Goal: Information Seeking & Learning: Find specific page/section

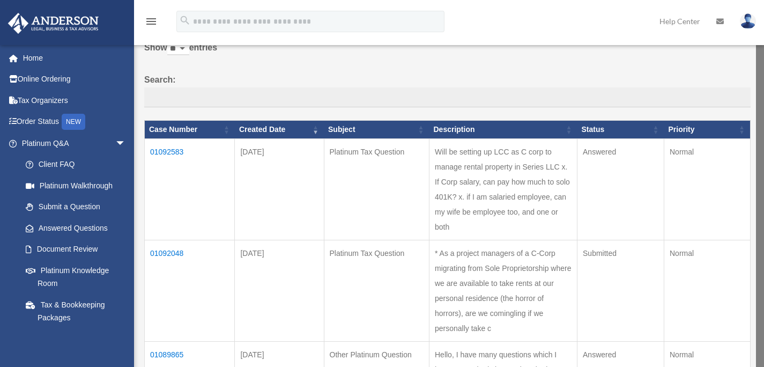
scroll to position [81, 0]
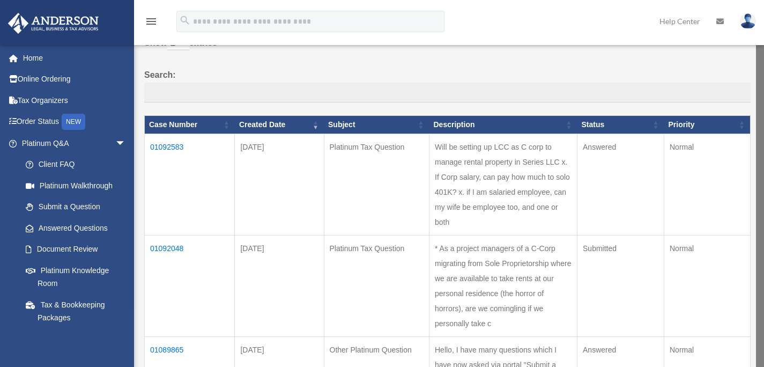
click at [170, 154] on td "01092583" at bounding box center [190, 184] width 90 height 101
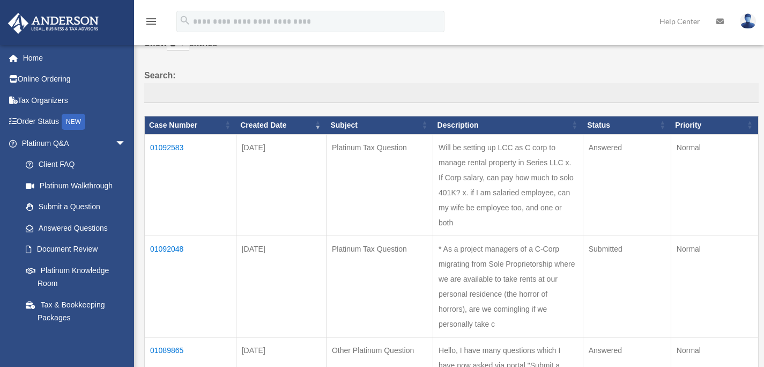
click at [170, 154] on td "01092583" at bounding box center [191, 184] width 92 height 101
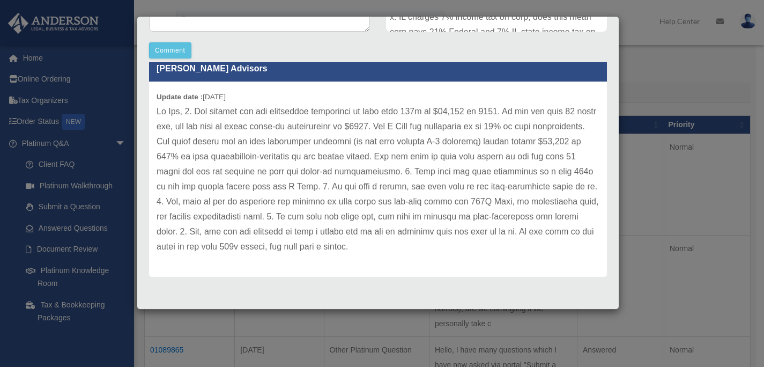
scroll to position [153, 0]
click at [662, 71] on div "Case Detail × Platinum Tax Question Case Number 01092583 Created Date August 28…" at bounding box center [382, 183] width 764 height 367
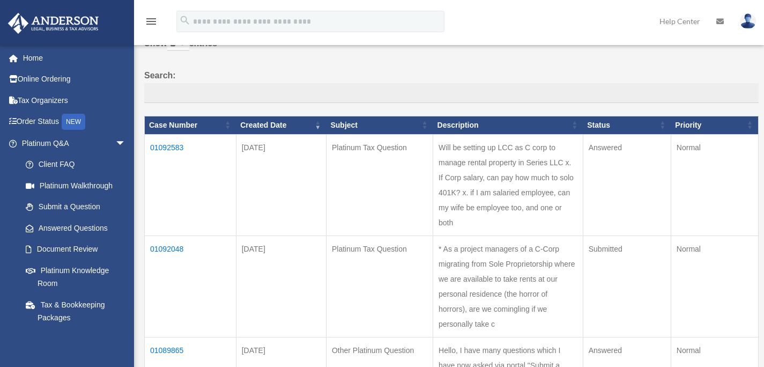
click at [171, 235] on td "01092048" at bounding box center [191, 285] width 92 height 101
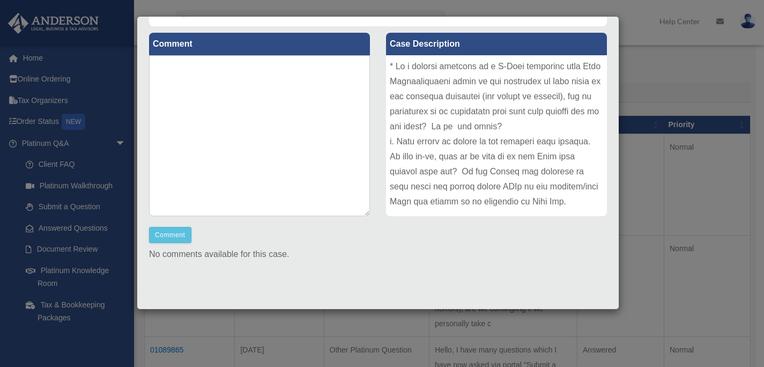
scroll to position [116, 0]
click at [240, 356] on div "Case Detail × Platinum Tax Question Case Number 01092048 Created Date August 28…" at bounding box center [382, 183] width 764 height 367
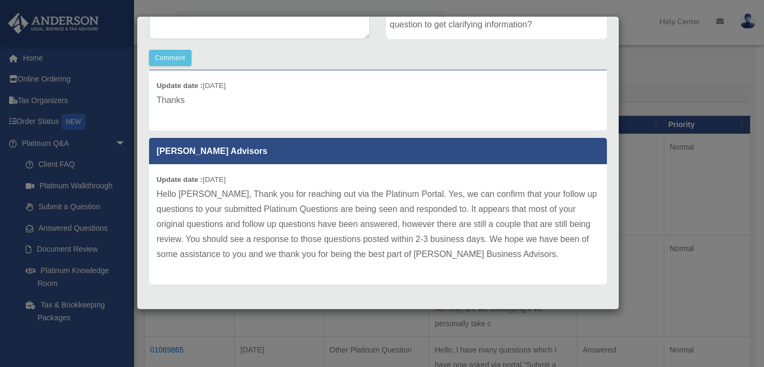
scroll to position [127, 0]
click at [659, 73] on div "Case Detail × Other Platinum Question Case Number 01089865 Created Date August …" at bounding box center [382, 183] width 764 height 367
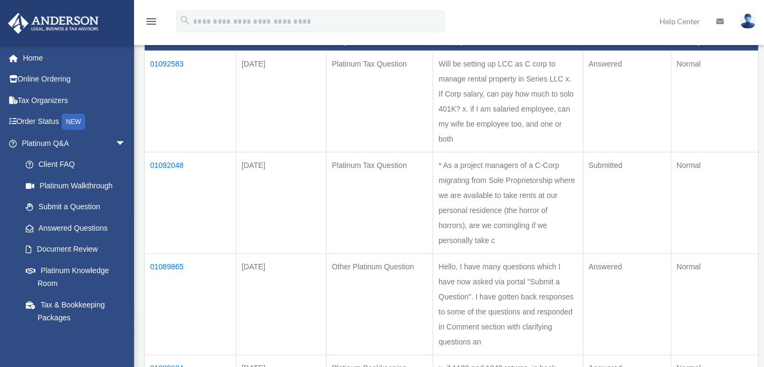
scroll to position [166, 0]
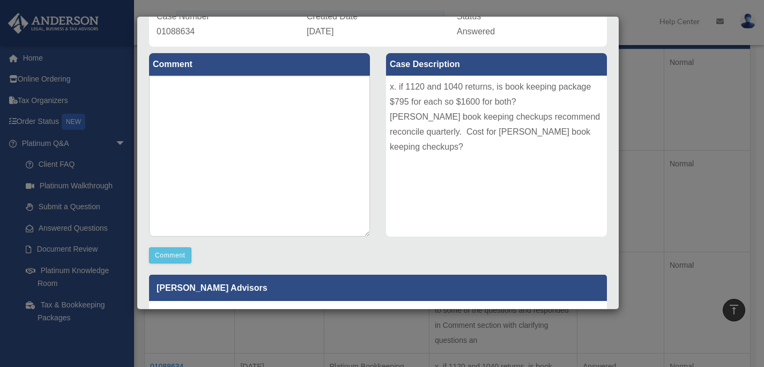
scroll to position [95, 0]
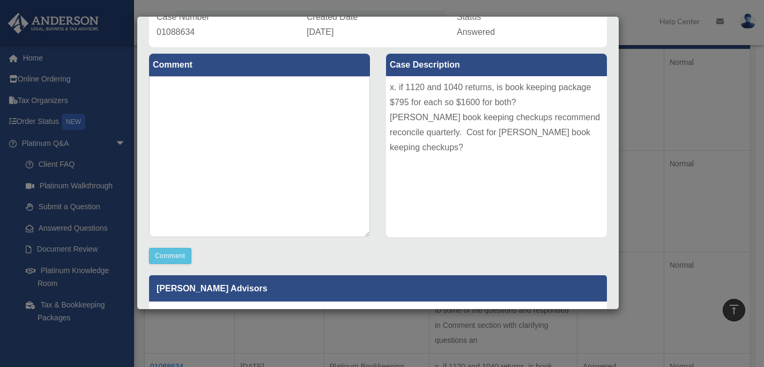
click at [656, 95] on div "Case Detail × Platinum Bookkeeping Question Case Number 01088634 Created Date A…" at bounding box center [382, 183] width 764 height 367
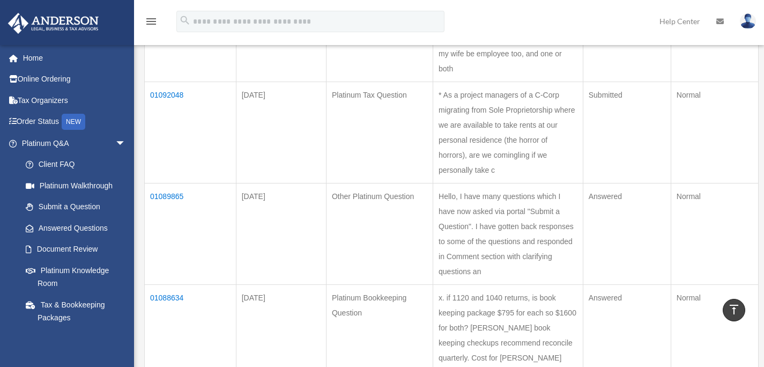
scroll to position [239, 0]
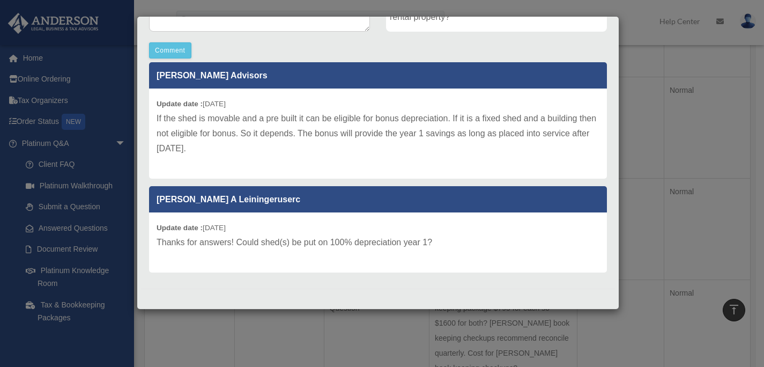
scroll to position [10, 0]
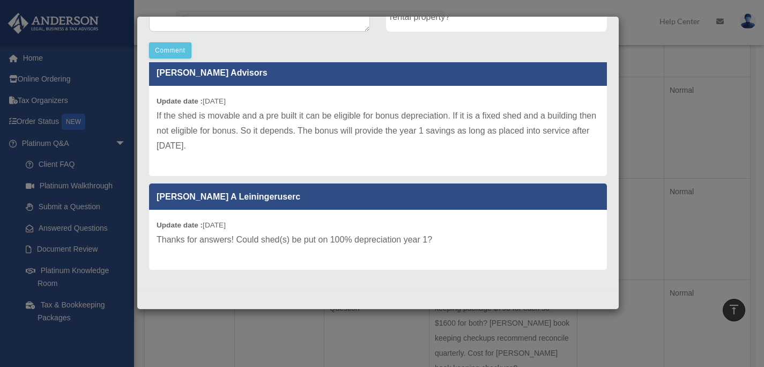
click at [291, 125] on p "If the shed is movable and a pre built it can be eligible for bonus depreciatio…" at bounding box center [378, 130] width 443 height 45
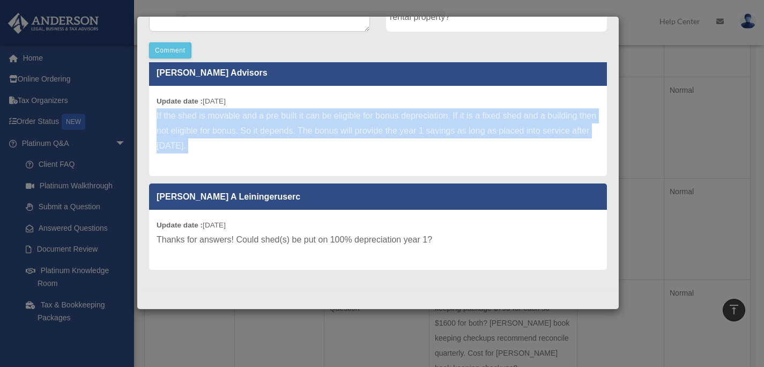
click at [291, 125] on p "If the shed is movable and a pre built it can be eligible for bonus depreciatio…" at bounding box center [378, 130] width 443 height 45
click at [155, 99] on div "Update date : 08-26-2025 If the shed is movable and a pre built it can be eligi…" at bounding box center [378, 131] width 458 height 90
copy div "Update date : 08-26-2025 If the shed is movable and a pre built it can be eligi…"
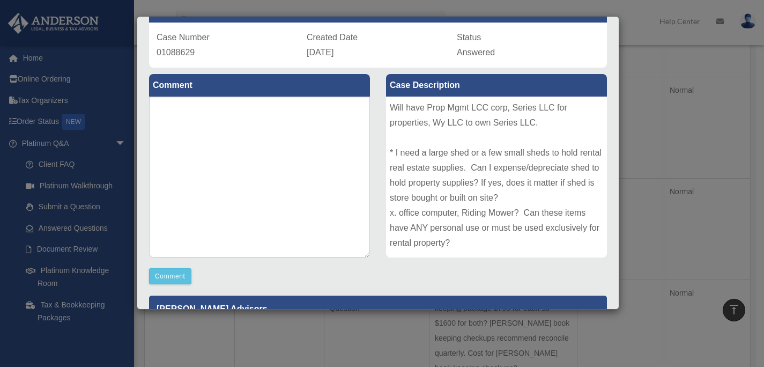
scroll to position [75, 0]
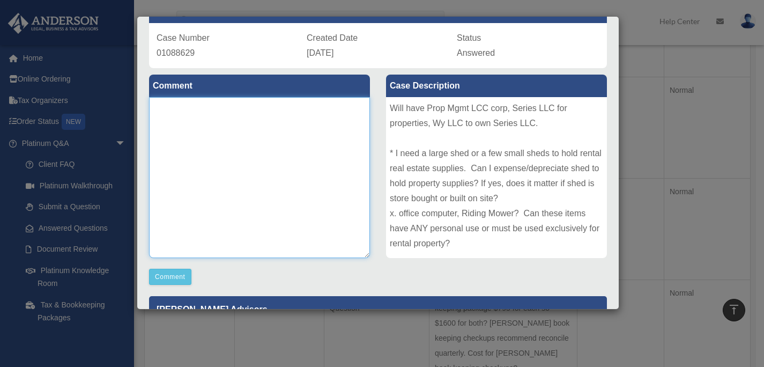
click at [197, 118] on textarea at bounding box center [259, 177] width 221 height 161
click at [216, 109] on textarea "**********" at bounding box center [259, 177] width 221 height 161
click at [252, 106] on textarea "**********" at bounding box center [259, 177] width 221 height 161
type textarea "**********"
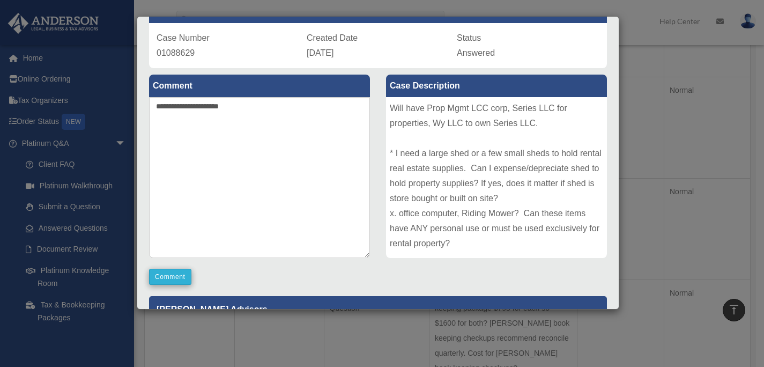
click at [174, 273] on button "Comment" at bounding box center [170, 277] width 42 height 16
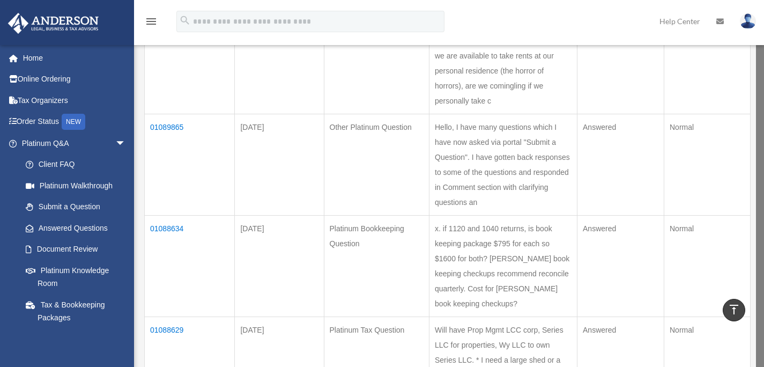
scroll to position [306, 0]
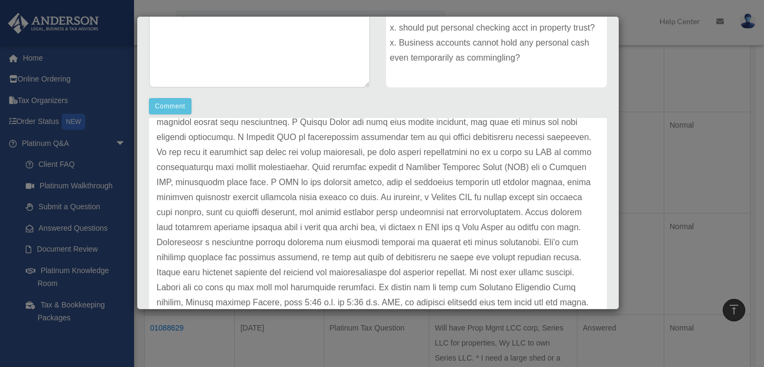
scroll to position [229, 0]
click at [332, 342] on div "Case Detail × Platinum Living Trust Question Case Number 01088619 Created Date …" at bounding box center [382, 183] width 764 height 367
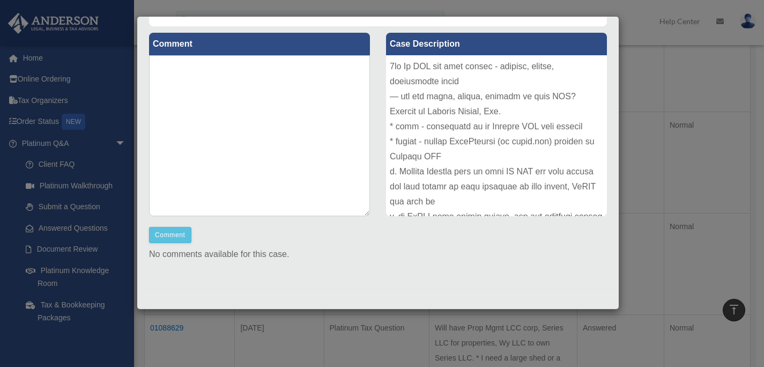
scroll to position [116, 0]
click at [310, 336] on div "Case Detail × Platinum LLC Question Case Number 01088612 Created Date August 25…" at bounding box center [382, 183] width 764 height 367
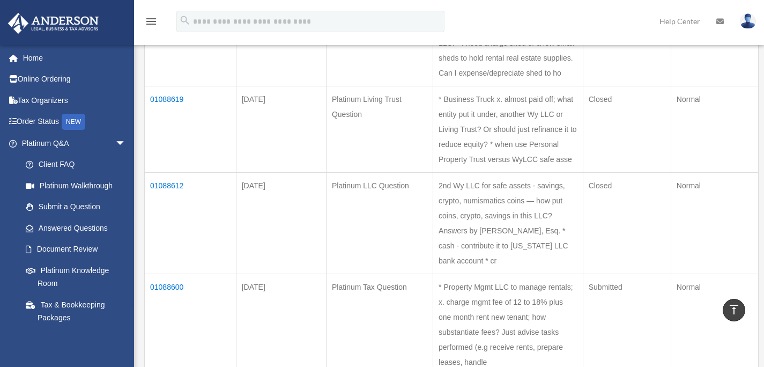
scroll to position [622, 0]
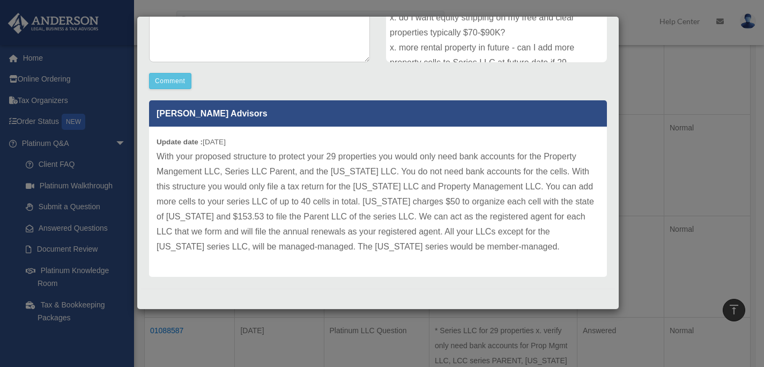
scroll to position [270, 0]
click at [659, 90] on div "Case Detail × Platinum LLC Question Case Number 01088587 Created Date August 25…" at bounding box center [382, 183] width 764 height 367
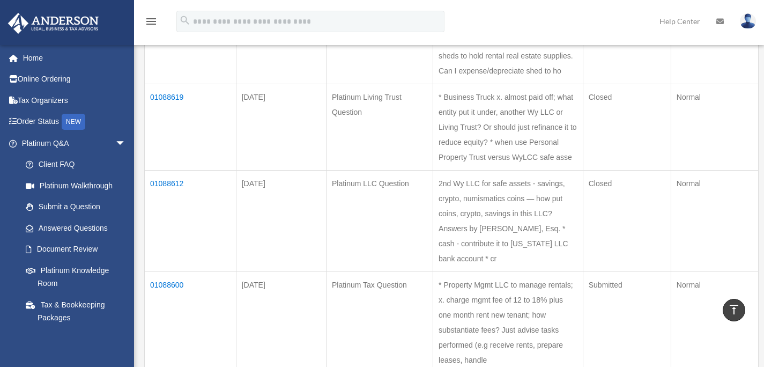
scroll to position [608, 0]
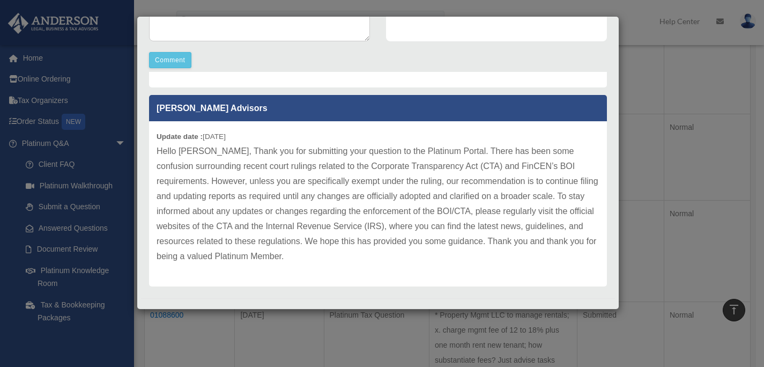
scroll to position [78, 0]
click at [638, 174] on div "Case Detail × Other Platinum Question Case Number 01088572 Created Date August …" at bounding box center [382, 183] width 764 height 367
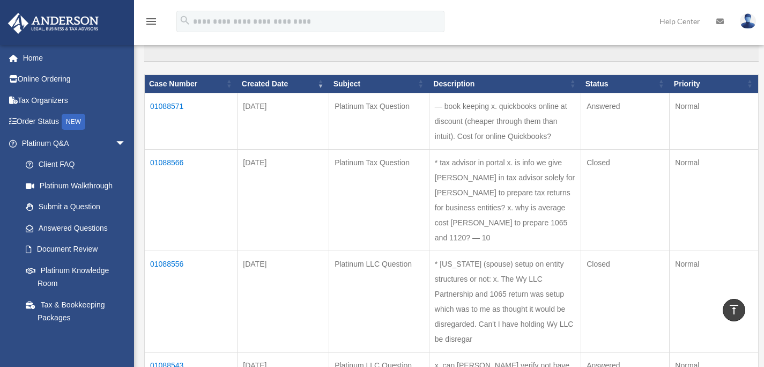
scroll to position [122, 0]
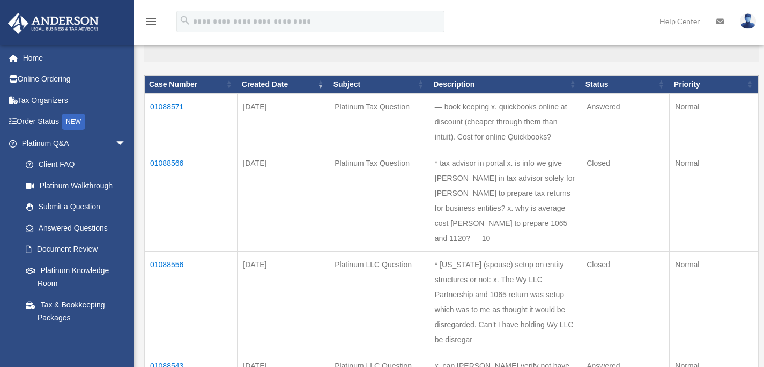
click at [172, 113] on td "01088571" at bounding box center [191, 121] width 93 height 56
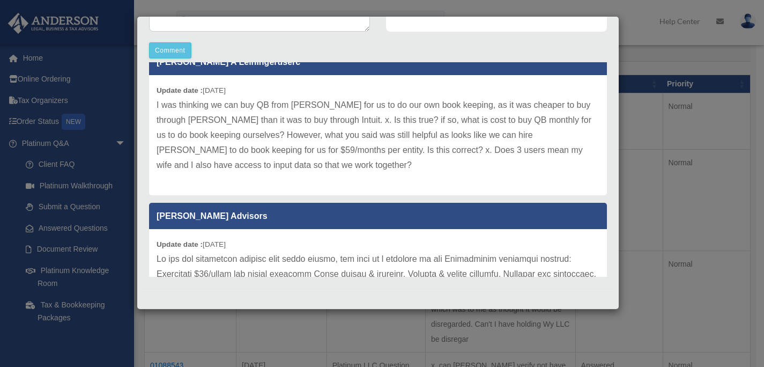
scroll to position [20, 0]
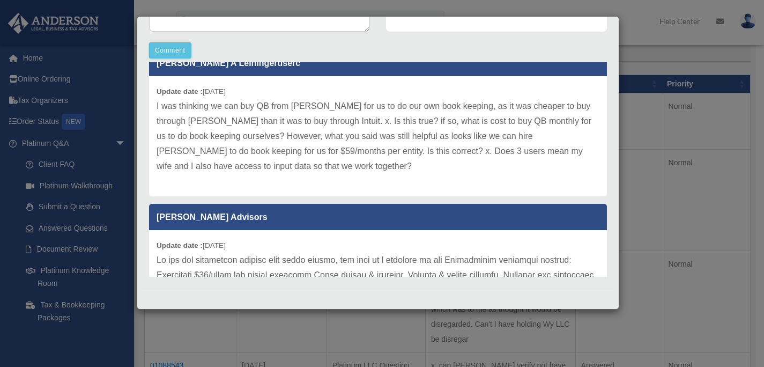
click at [653, 127] on div "Case Detail × Platinum Tax Question Case Number 01088571 Created Date August 25…" at bounding box center [382, 183] width 764 height 367
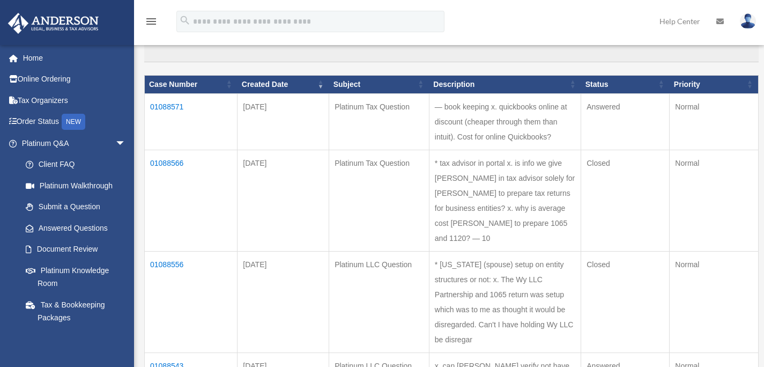
click at [168, 111] on td "01088571" at bounding box center [191, 121] width 93 height 56
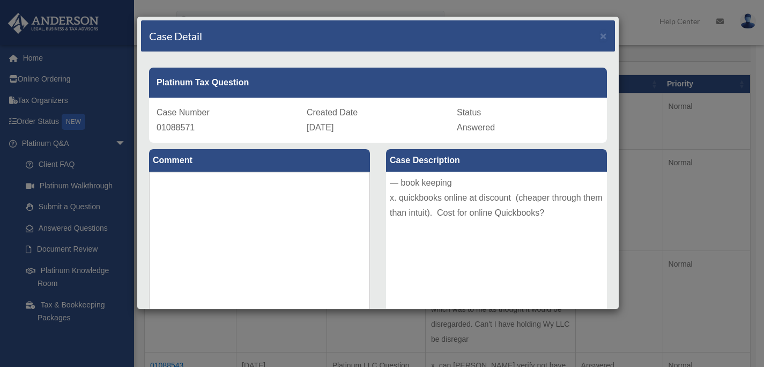
scroll to position [0, 0]
click at [480, 339] on div "Case Detail × Platinum Tax Question Case Number 01088571 Created Date August 25…" at bounding box center [382, 183] width 764 height 367
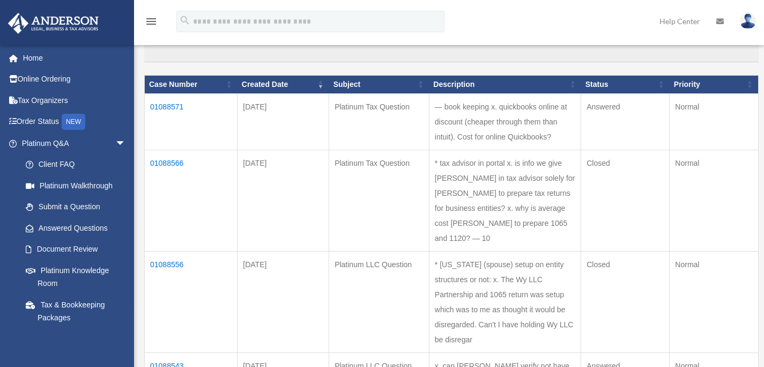
click at [170, 156] on td "01088566" at bounding box center [191, 200] width 93 height 101
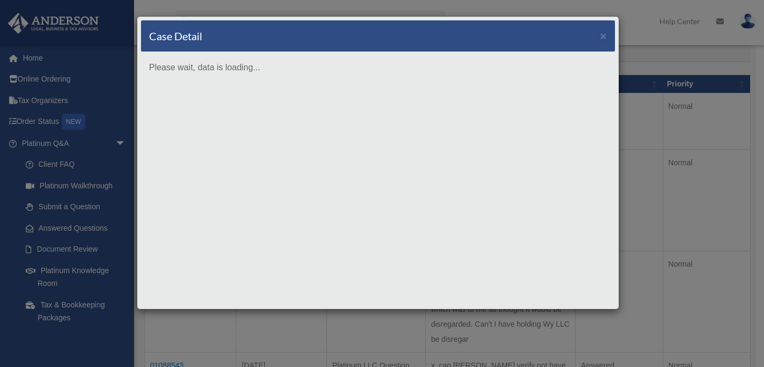
click at [668, 175] on div "Case Detail × Please wait, data is loading..." at bounding box center [382, 183] width 764 height 367
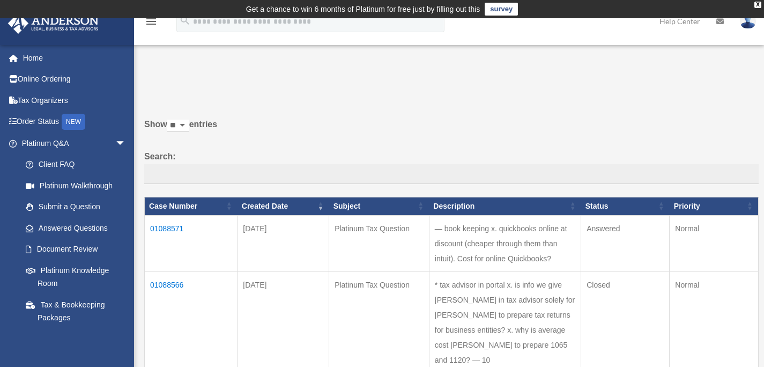
click at [172, 235] on td "01088571" at bounding box center [191, 243] width 93 height 56
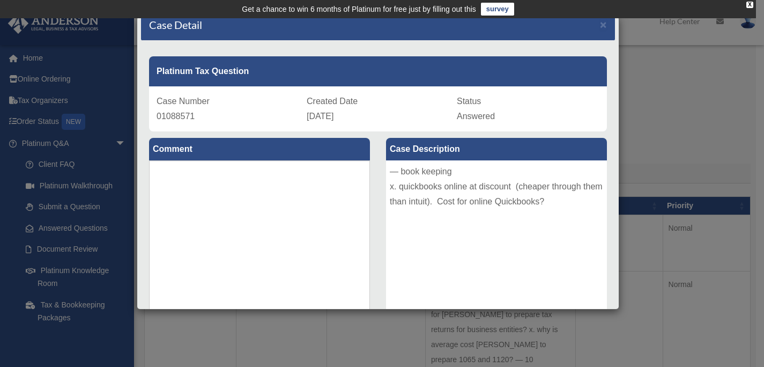
scroll to position [12, 0]
click at [728, 108] on div "Case Detail × Platinum Tax Question Case Number 01088571 Created Date August 25…" at bounding box center [382, 183] width 764 height 367
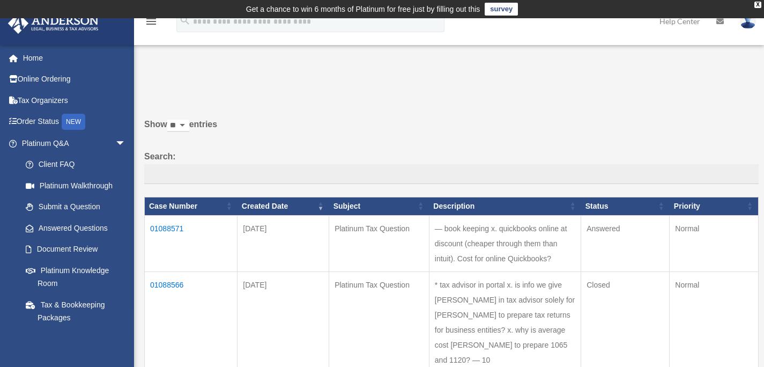
click at [165, 278] on td "01088566" at bounding box center [191, 321] width 93 height 101
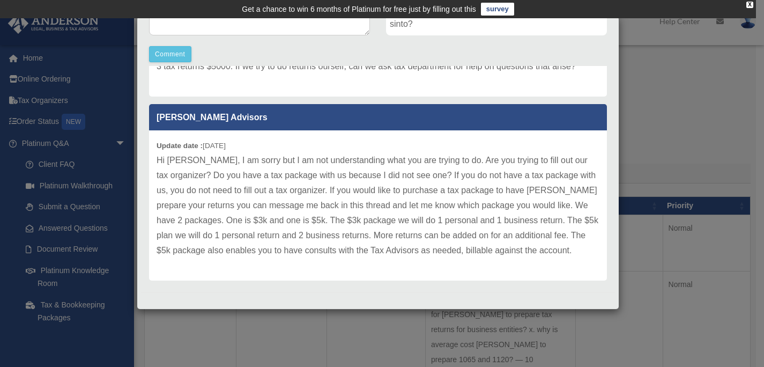
scroll to position [247, 0]
click at [421, 328] on div "Case Detail × Platinum Tax Question Case Number 01088566 Created Date August 25…" at bounding box center [382, 183] width 764 height 367
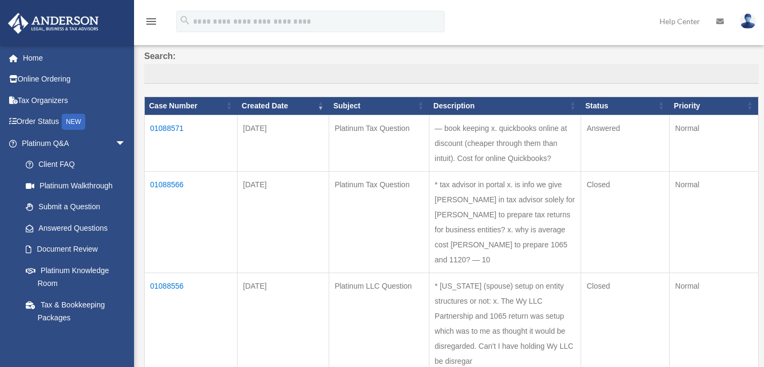
scroll to position [102, 0]
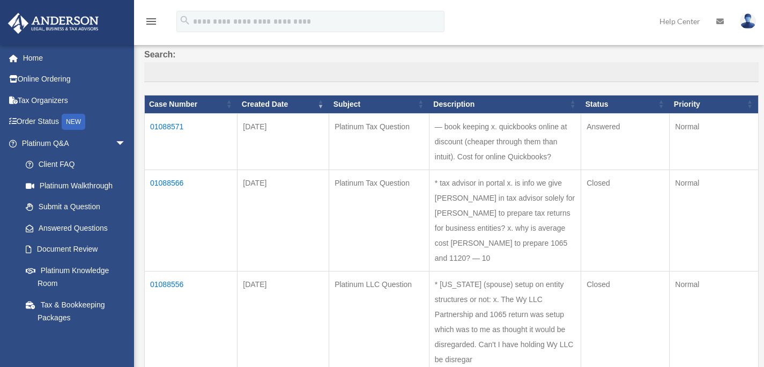
click at [176, 271] on td "01088556" at bounding box center [191, 321] width 93 height 101
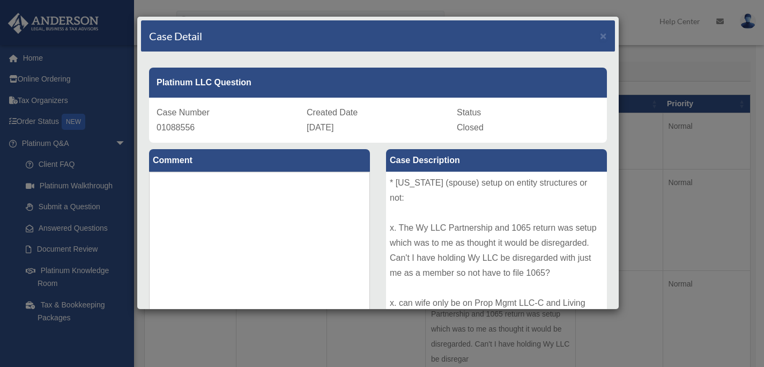
scroll to position [0, 0]
click at [645, 198] on div "Case Detail × Platinum LLC Question Case Number 01088556 Created Date August 25…" at bounding box center [382, 183] width 764 height 367
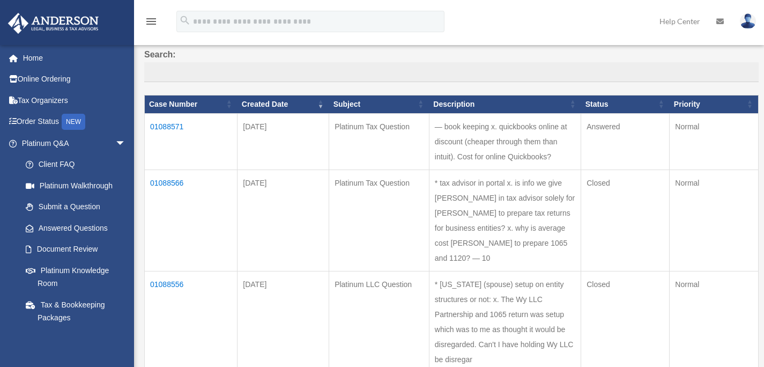
click at [171, 271] on td "01088556" at bounding box center [191, 321] width 93 height 101
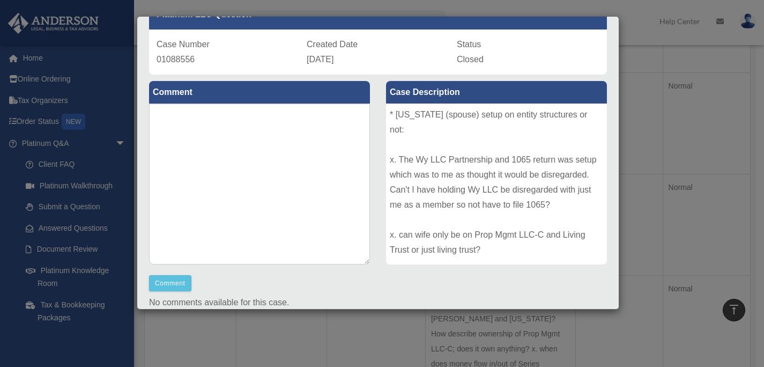
click at [654, 180] on div "Case Detail × Platinum LLC Question Case Number 01088556 Created Date August 25…" at bounding box center [382, 183] width 764 height 367
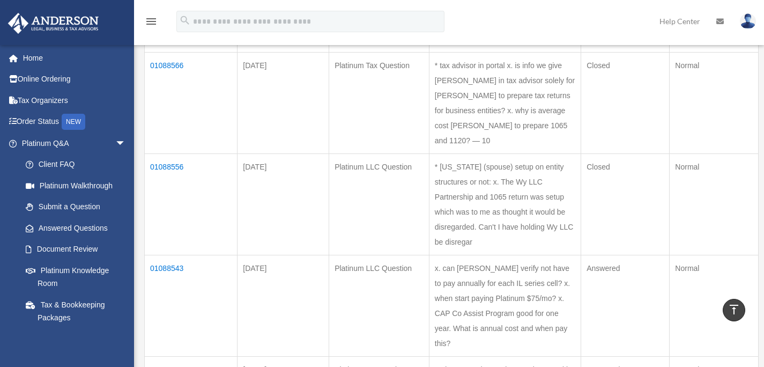
scroll to position [218, 0]
click at [172, 256] on td "01088543" at bounding box center [191, 306] width 93 height 101
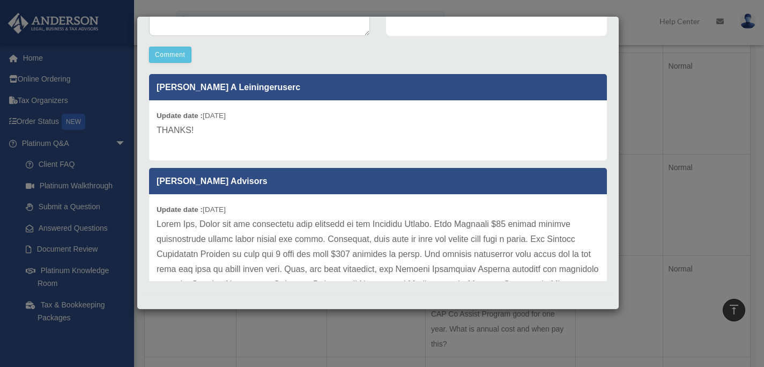
scroll to position [0, 0]
click at [662, 144] on div "Case Detail × Platinum LLC Question Case Number 01088543 Created Date August 25…" at bounding box center [382, 183] width 764 height 367
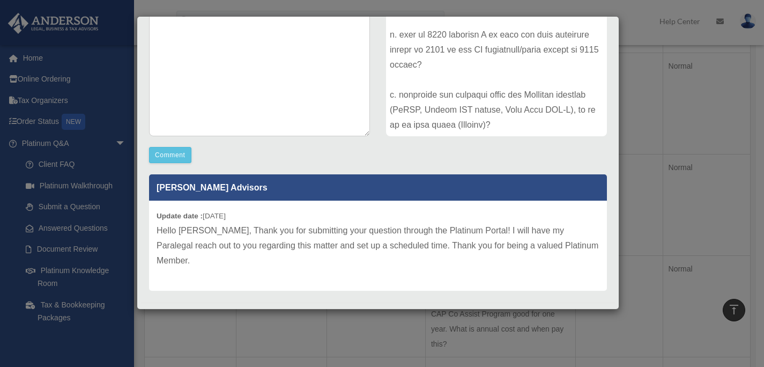
scroll to position [195, 0]
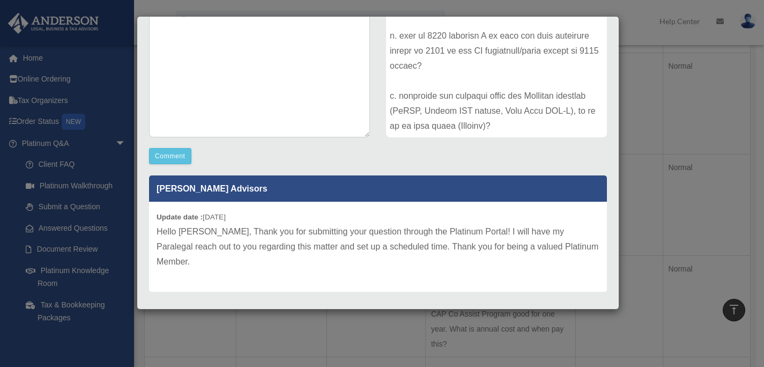
click at [672, 148] on div "Case Detail × Platinum Corporation Question Case Number 01088537 Created Date A…" at bounding box center [382, 183] width 764 height 367
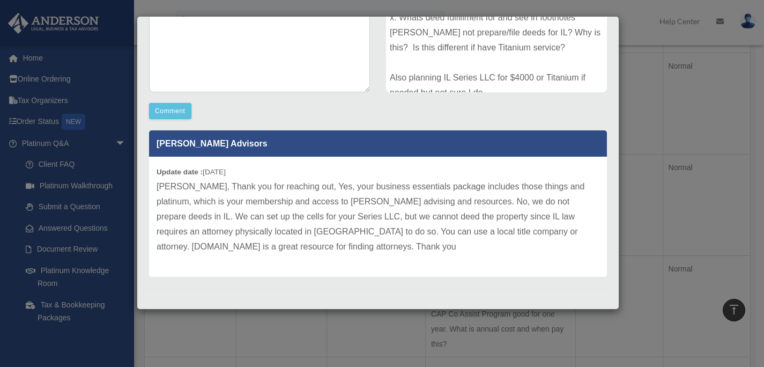
scroll to position [251, 0]
click at [663, 157] on div "Case Detail × Platinum LLC Question Case Number 01088528 Created Date August 25…" at bounding box center [382, 183] width 764 height 367
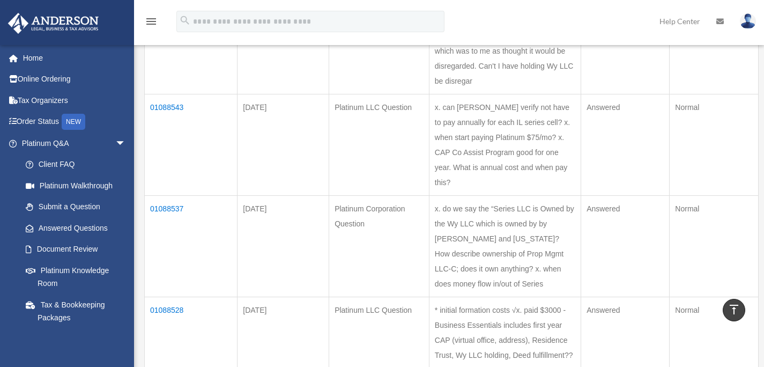
scroll to position [381, 0]
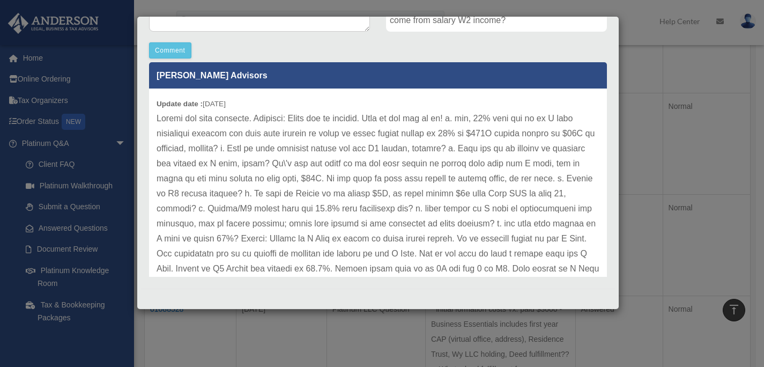
scroll to position [6, 0]
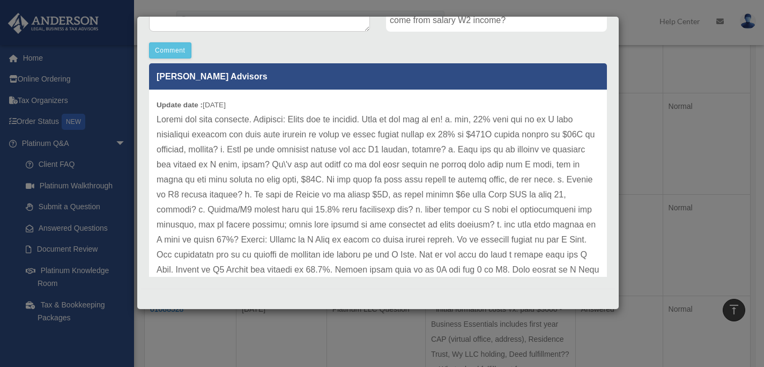
click at [399, 213] on p at bounding box center [378, 209] width 443 height 195
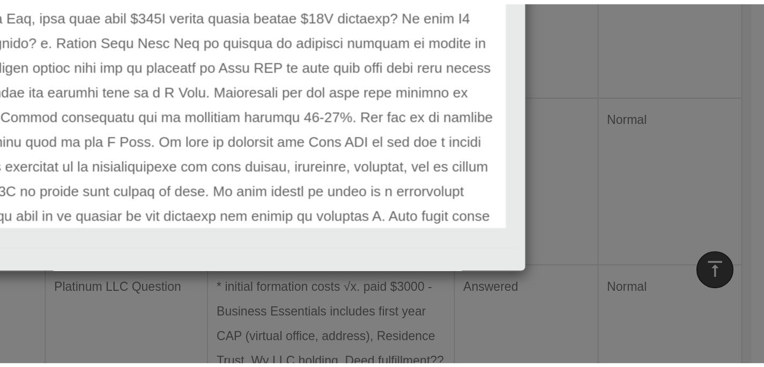
scroll to position [368, 0]
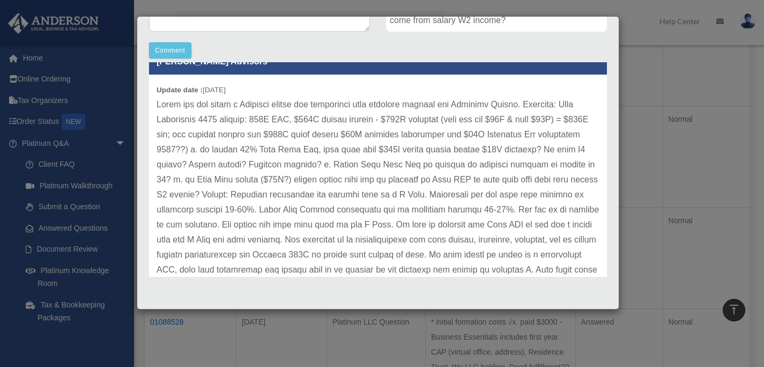
click at [644, 255] on div "Case Detail × Platinum Tax Question Case Number 01088512 Created Date August 25…" at bounding box center [382, 183] width 764 height 367
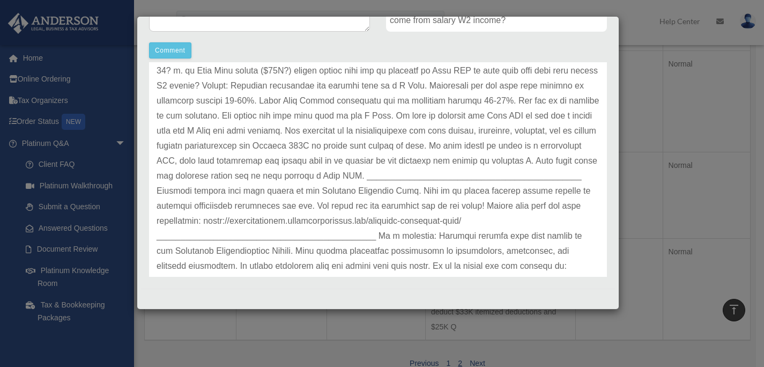
scroll to position [611, 0]
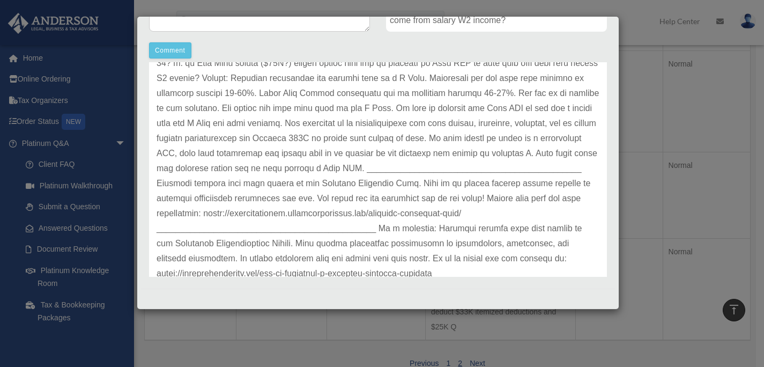
click at [656, 134] on div "Case Detail × Platinum Tax Question Case Number 01088512 Created Date August 25…" at bounding box center [382, 183] width 764 height 367
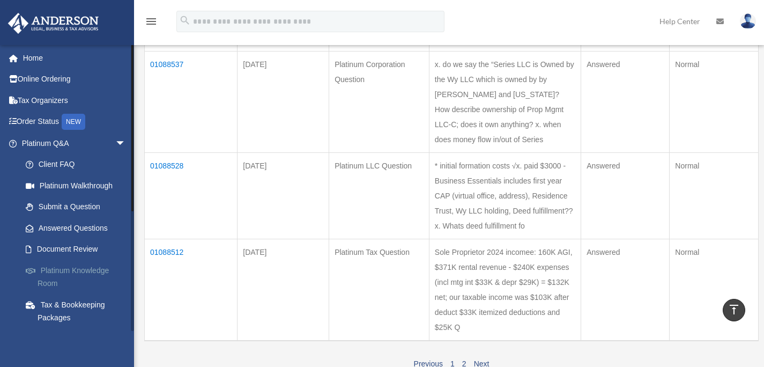
click at [69, 268] on link "Platinum Knowledge Room" at bounding box center [78, 277] width 127 height 34
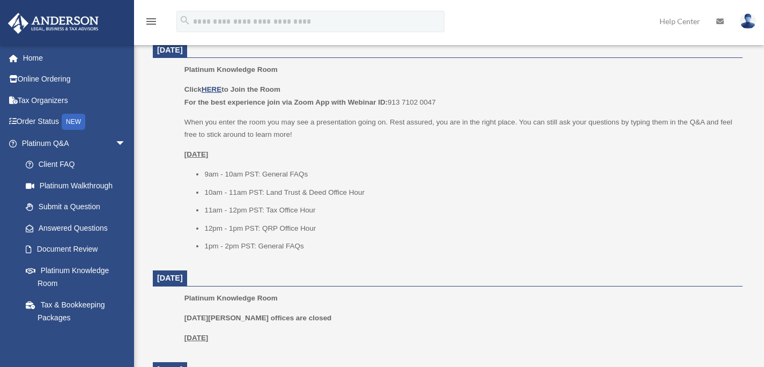
scroll to position [473, 0]
click at [213, 87] on u "HERE" at bounding box center [212, 89] width 20 height 8
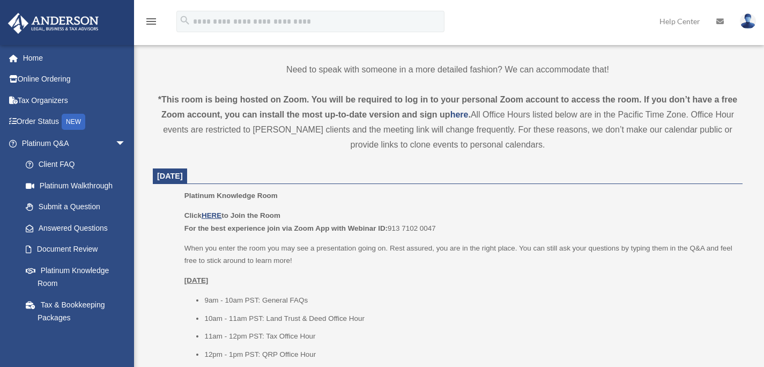
scroll to position [349, 0]
